Goal: Task Accomplishment & Management: Manage account settings

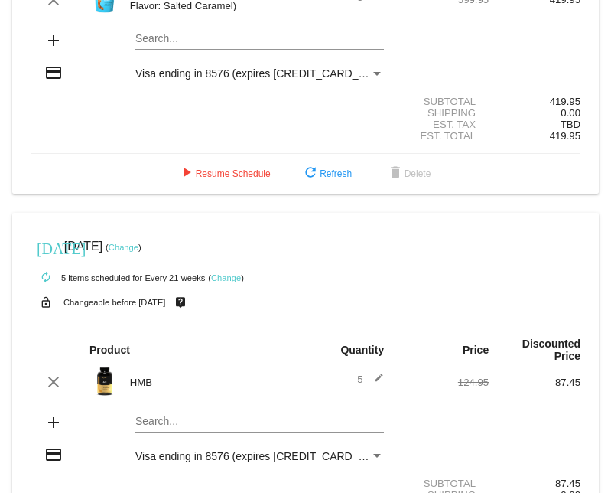
scroll to position [184, 0]
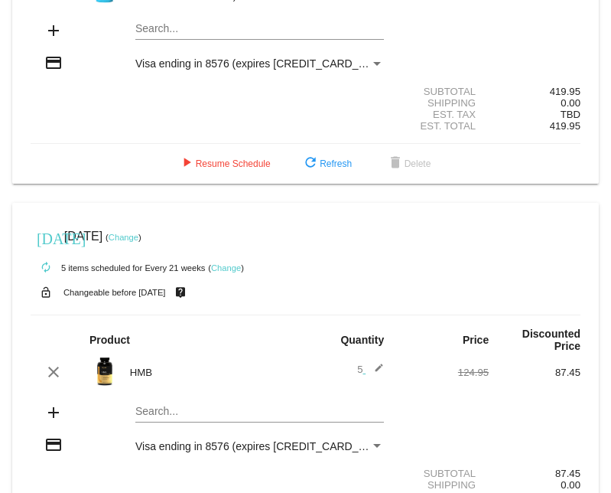
click at [228, 263] on link "Change" at bounding box center [226, 267] width 30 height 9
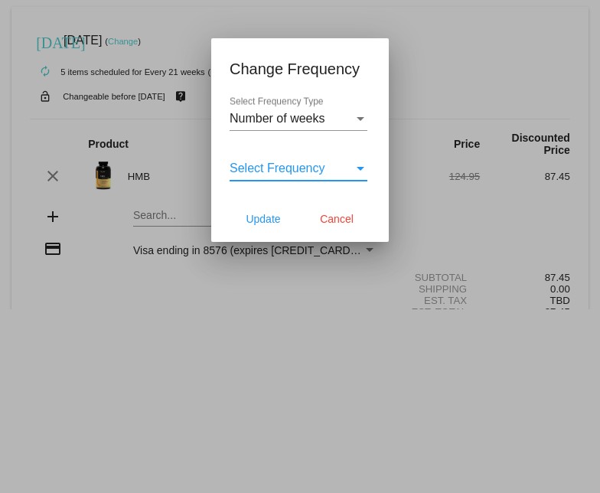
click at [363, 169] on div "Select Frequency" at bounding box center [360, 169] width 8 height 4
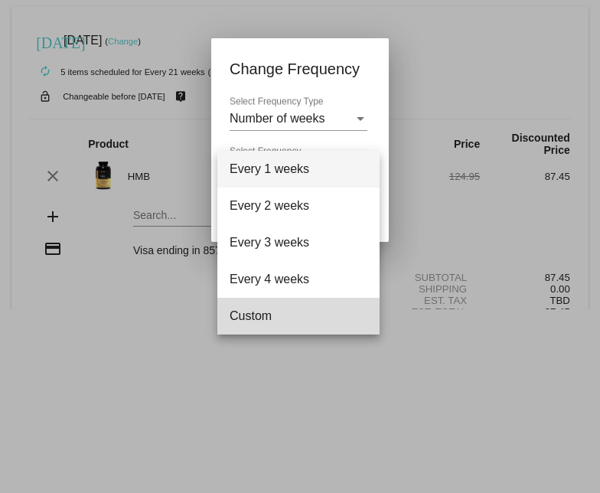
click at [276, 313] on span "Custom" at bounding box center [298, 316] width 138 height 37
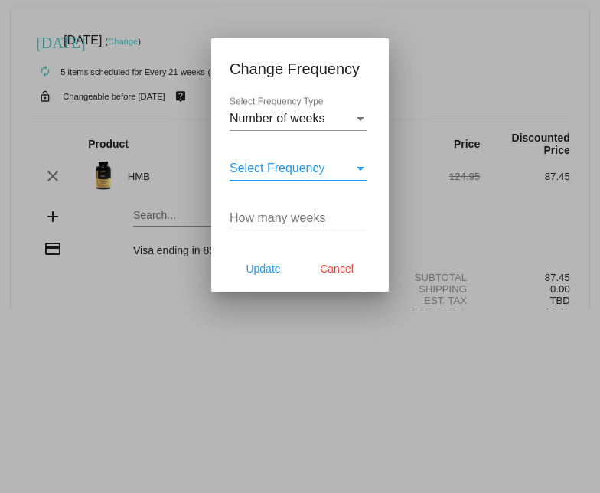
click at [330, 217] on input "How many weeks" at bounding box center [298, 218] width 138 height 14
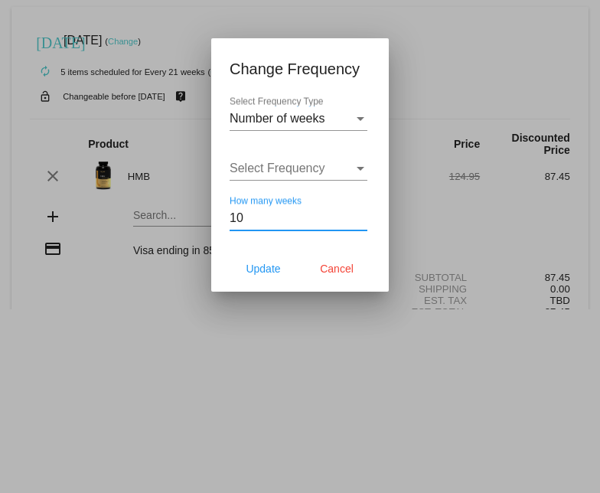
type input "10"
click at [256, 266] on span "Update" at bounding box center [263, 268] width 34 height 12
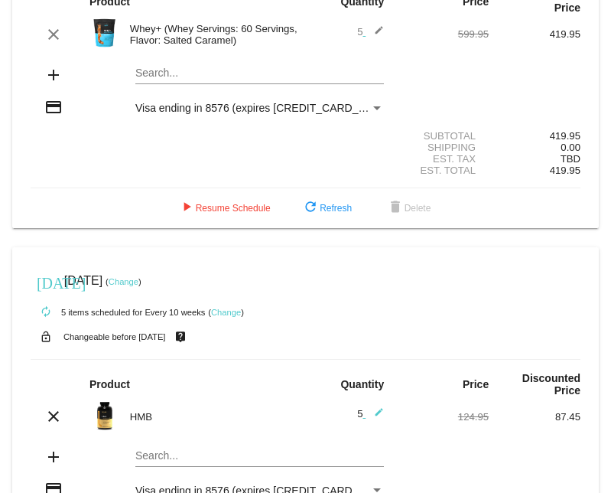
scroll to position [142, 0]
